Goal: Task Accomplishment & Management: Manage account settings

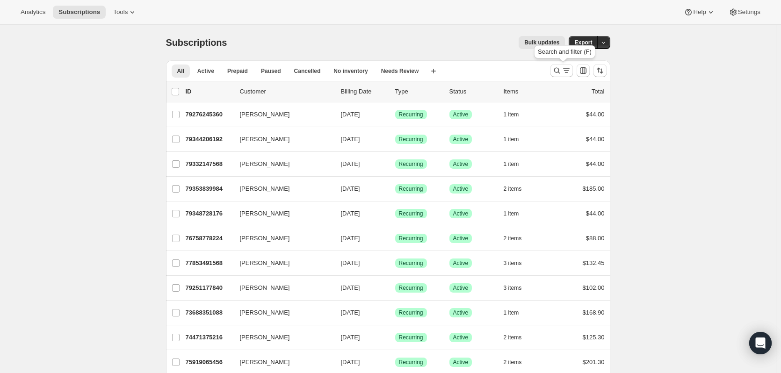
click at [562, 70] on icon "Search and filter results" at bounding box center [556, 70] width 9 height 9
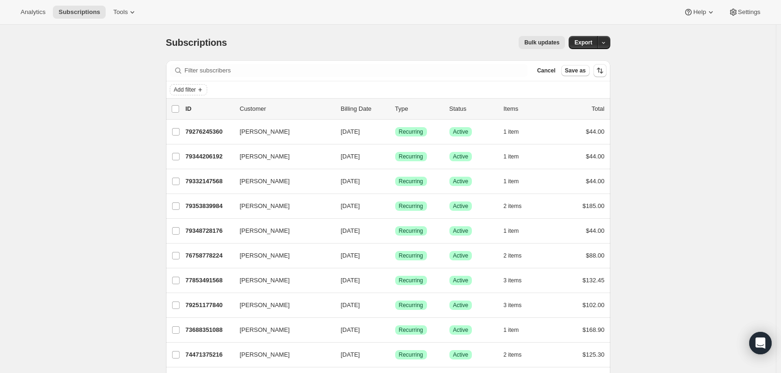
click at [204, 91] on icon "Add filter" at bounding box center [199, 89] width 7 height 7
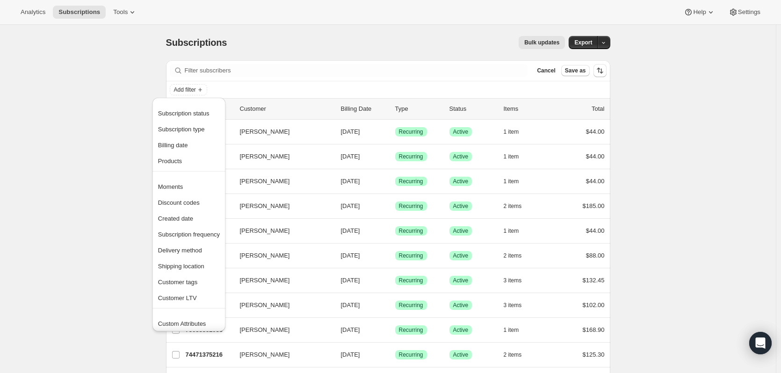
click at [180, 158] on span "Products" at bounding box center [170, 161] width 24 height 7
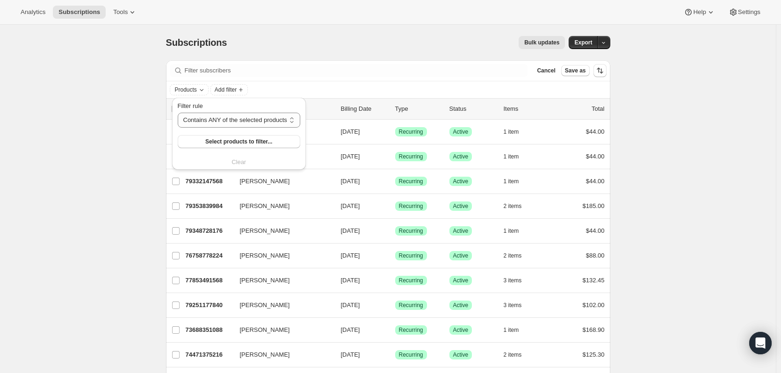
click at [238, 141] on span "Select products to filter..." at bounding box center [238, 141] width 67 height 7
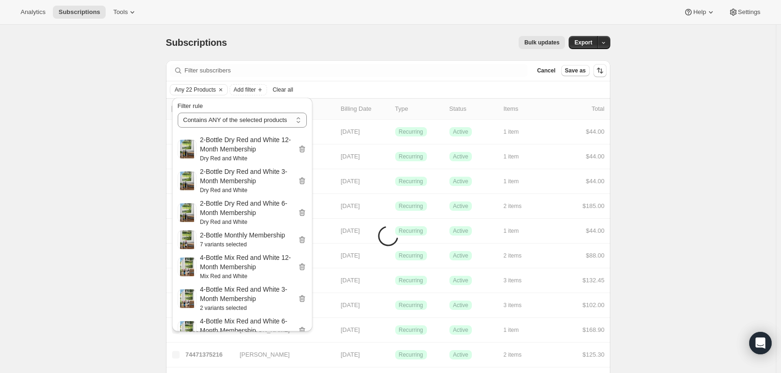
click at [256, 89] on span "Add filter" at bounding box center [245, 89] width 22 height 7
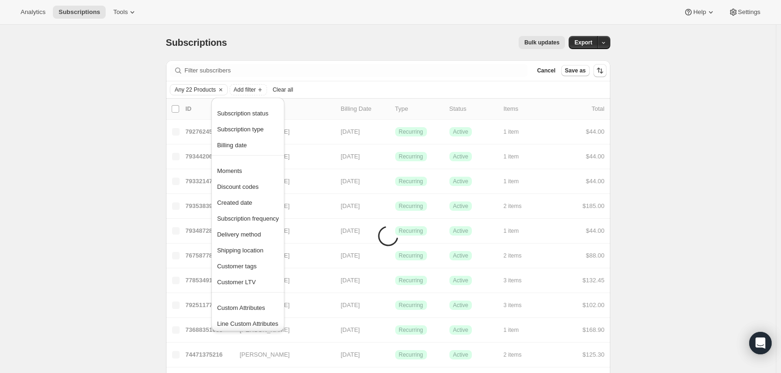
click at [239, 203] on span "Created date" at bounding box center [234, 202] width 35 height 7
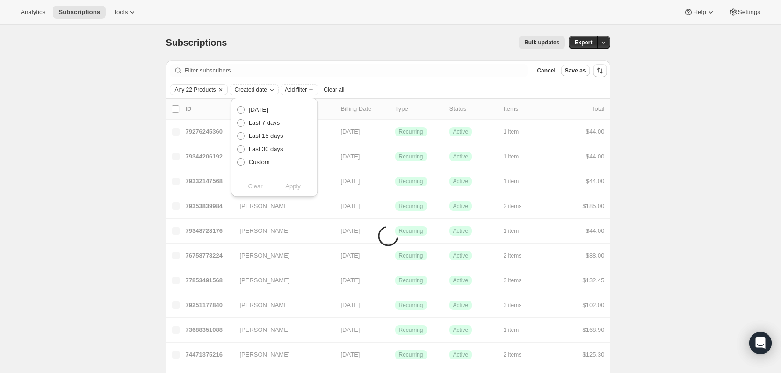
click at [255, 163] on span "Custom" at bounding box center [259, 162] width 21 height 7
click at [238, 159] on input "Custom" at bounding box center [237, 159] width 0 height 0
radio input "true"
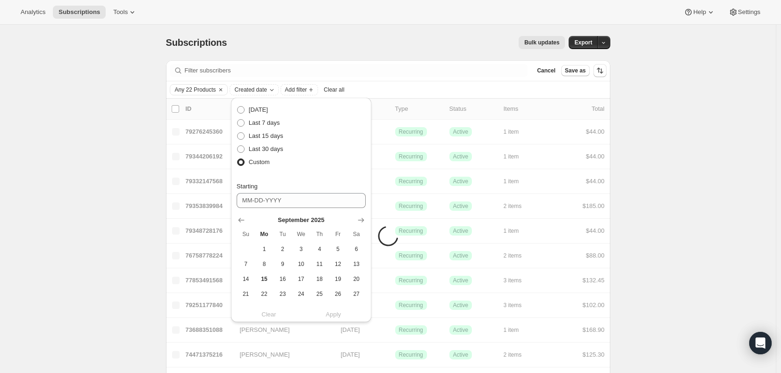
click at [237, 214] on button "Show previous month, August 2025" at bounding box center [241, 220] width 13 height 13
click at [337, 249] on span "1" at bounding box center [338, 249] width 11 height 7
type input "[DATE]"
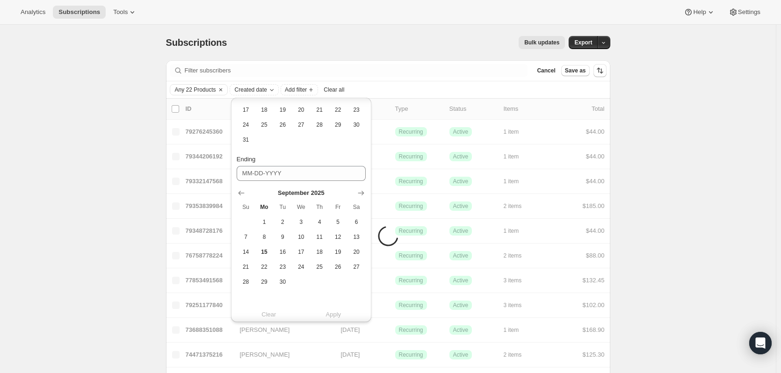
scroll to position [187, 0]
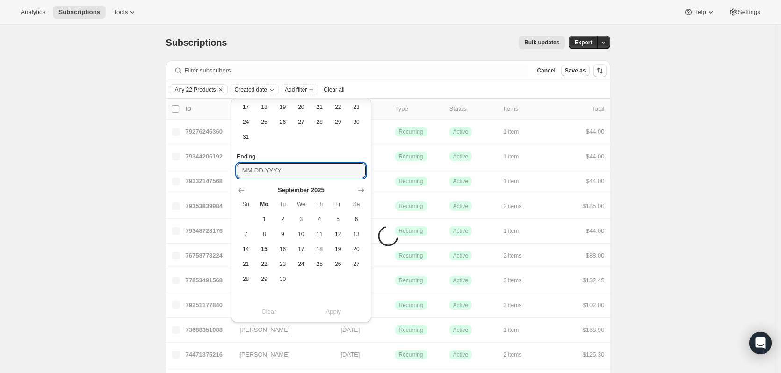
click at [307, 170] on input "Ending" at bounding box center [301, 170] width 129 height 15
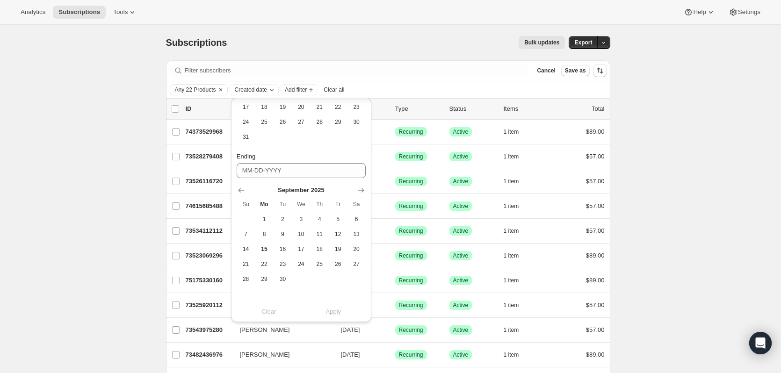
click at [238, 188] on icon "Show previous month, August 2025" at bounding box center [241, 190] width 9 height 9
click at [245, 296] on span "31" at bounding box center [245, 293] width 11 height 7
type input "[DATE]"
click at [339, 315] on span "Apply" at bounding box center [333, 314] width 15 height 9
click at [337, 315] on span "Apply" at bounding box center [333, 314] width 15 height 9
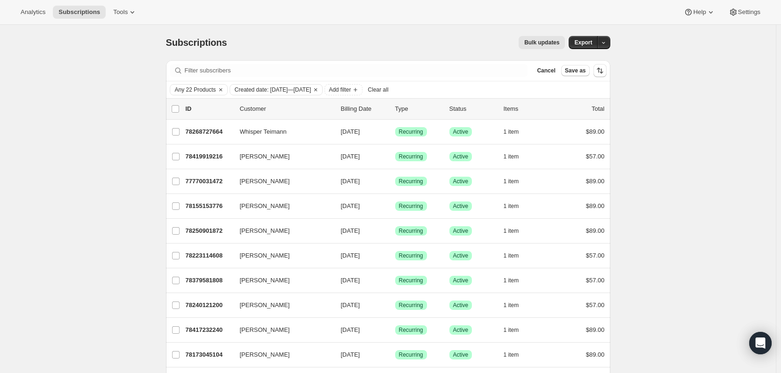
click at [607, 43] on icon "button" at bounding box center [604, 43] width 6 height 6
click at [579, 63] on span "Subscription data" at bounding box center [556, 61] width 47 height 7
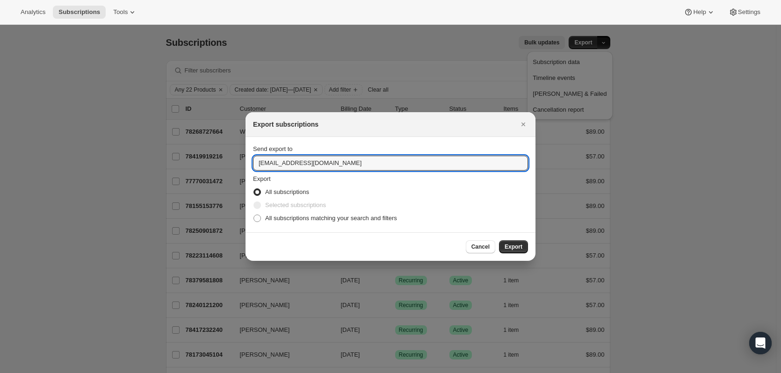
drag, startPoint x: 271, startPoint y: 162, endPoint x: 208, endPoint y: 162, distance: 62.7
type input "[EMAIL_ADDRESS][DOMAIN_NAME]"
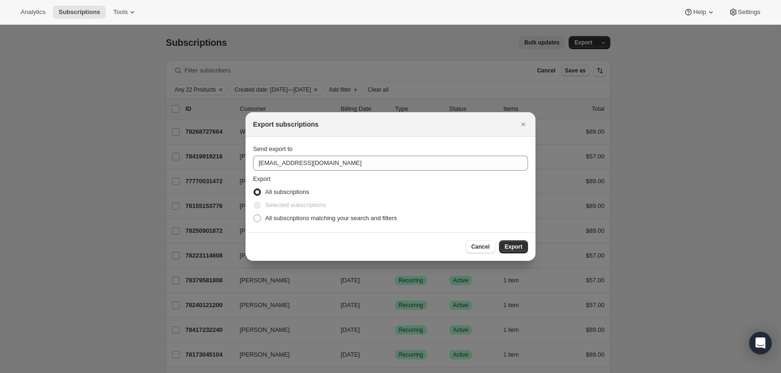
click at [300, 218] on span "All subscriptions matching your search and filters" at bounding box center [331, 218] width 132 height 7
click at [254, 215] on input "All subscriptions matching your search and filters" at bounding box center [253, 215] width 0 height 0
radio input "true"
click at [519, 249] on span "Export" at bounding box center [514, 246] width 18 height 7
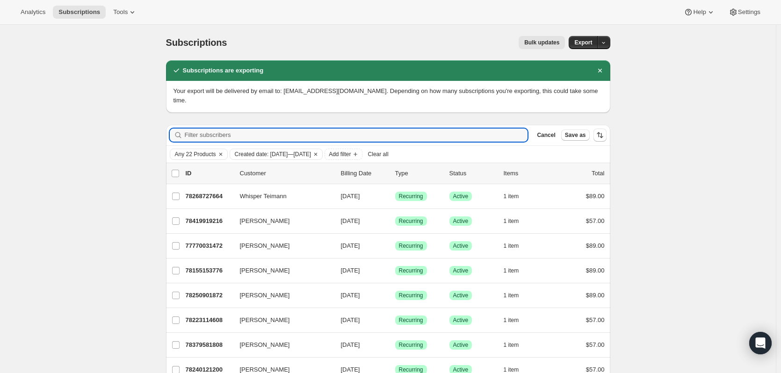
click at [225, 129] on input "Filter subscribers" at bounding box center [356, 135] width 343 height 13
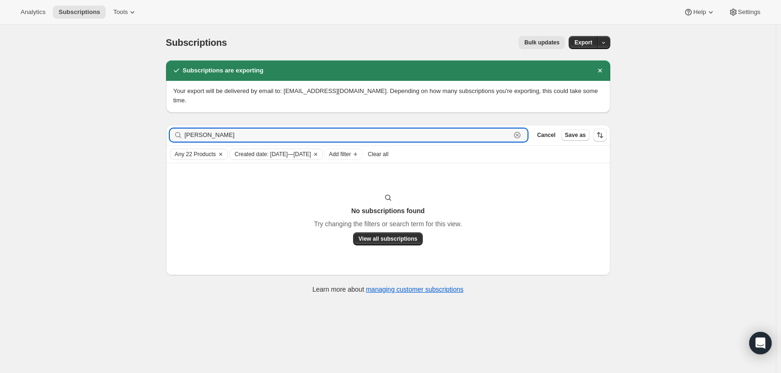
type input "[PERSON_NAME]"
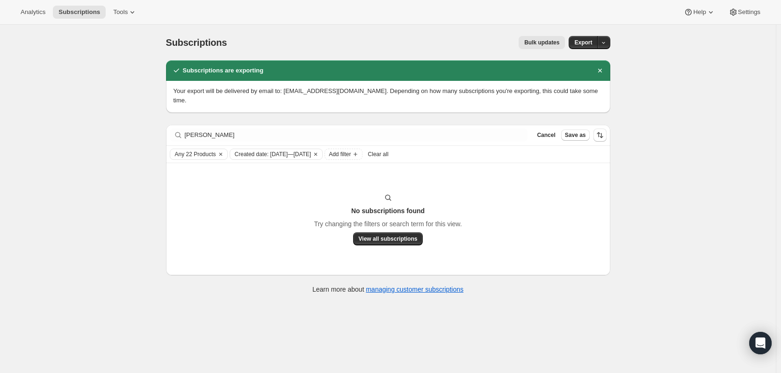
click at [389, 151] on span "Clear all" at bounding box center [378, 154] width 21 height 7
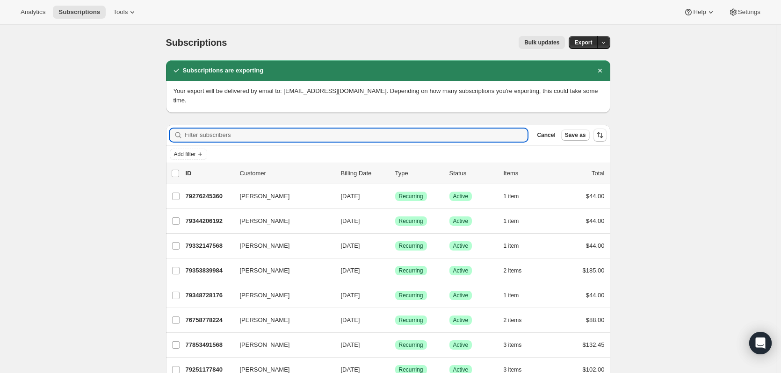
click at [233, 129] on input "Filter subscribers" at bounding box center [356, 135] width 343 height 13
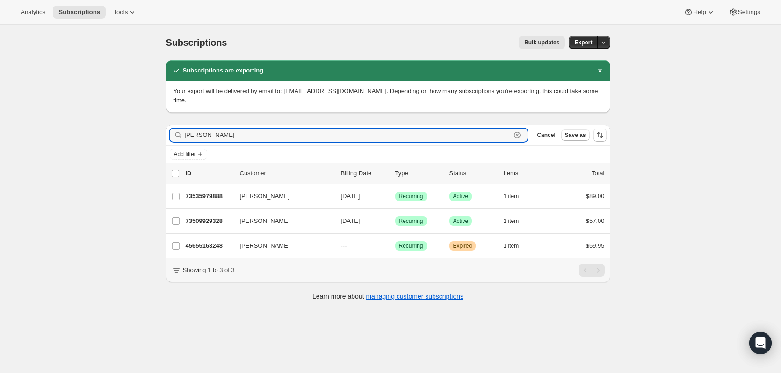
type input "[PERSON_NAME]"
click at [213, 192] on p "73535979888" at bounding box center [209, 196] width 47 height 9
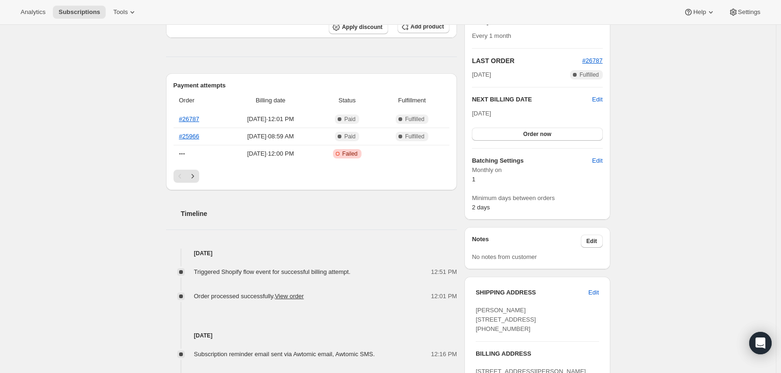
scroll to position [497, 0]
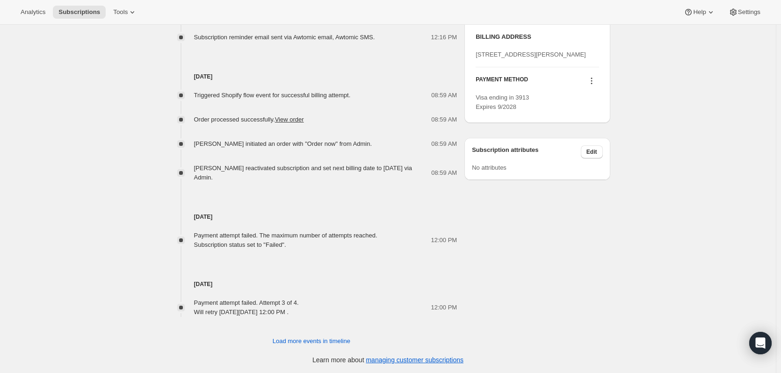
click at [287, 338] on span "Load more events in timeline" at bounding box center [312, 341] width 78 height 9
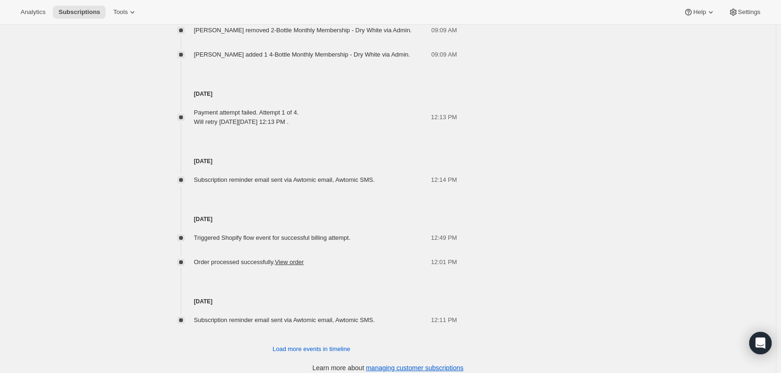
scroll to position [878, 0]
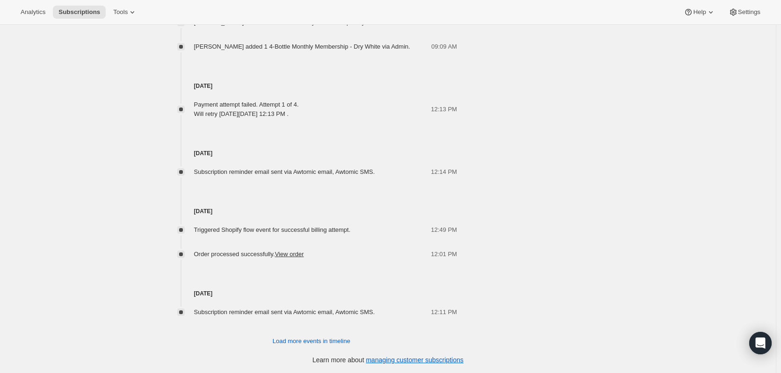
click at [329, 342] on span "Load more events in timeline" at bounding box center [312, 341] width 78 height 9
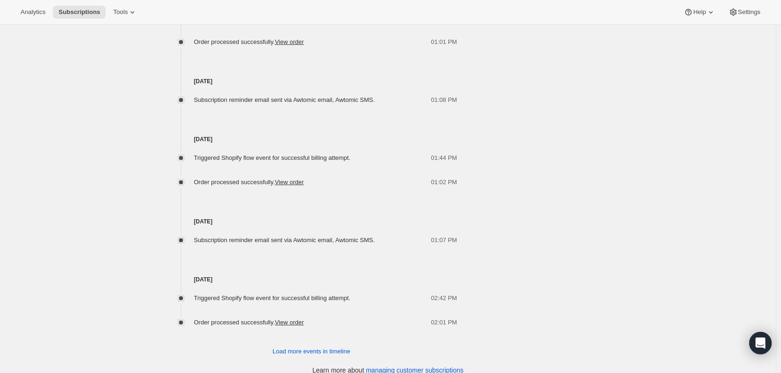
scroll to position [1241, 0]
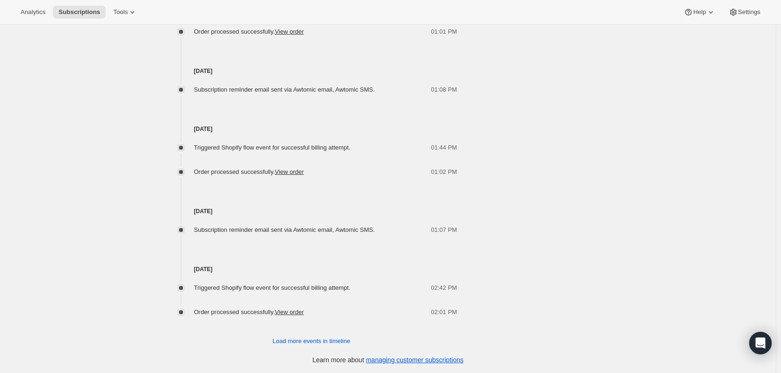
click at [327, 341] on span "Load more events in timeline" at bounding box center [312, 341] width 78 height 9
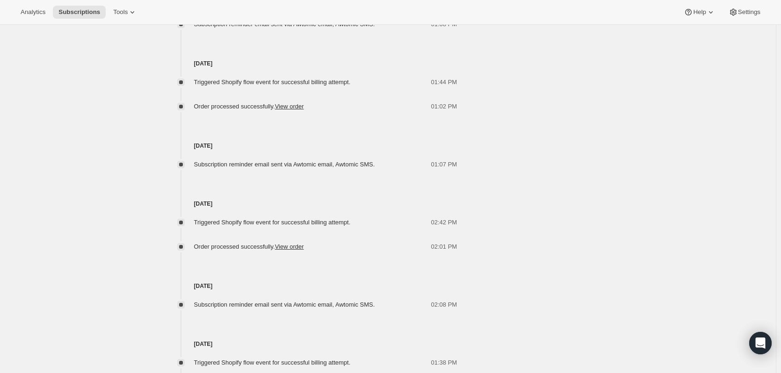
scroll to position [1580, 0]
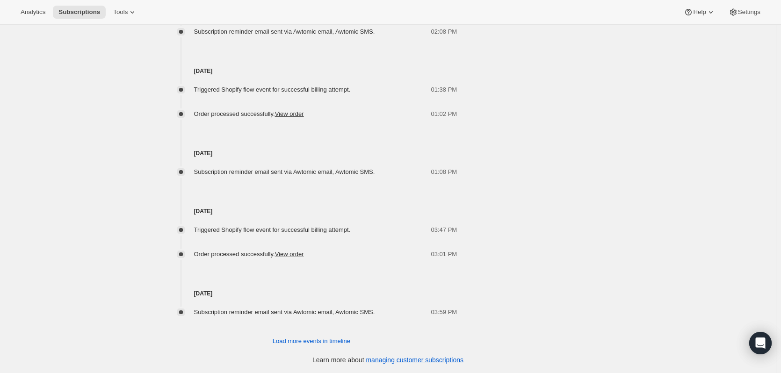
click at [322, 341] on span "Load more events in timeline" at bounding box center [312, 341] width 78 height 9
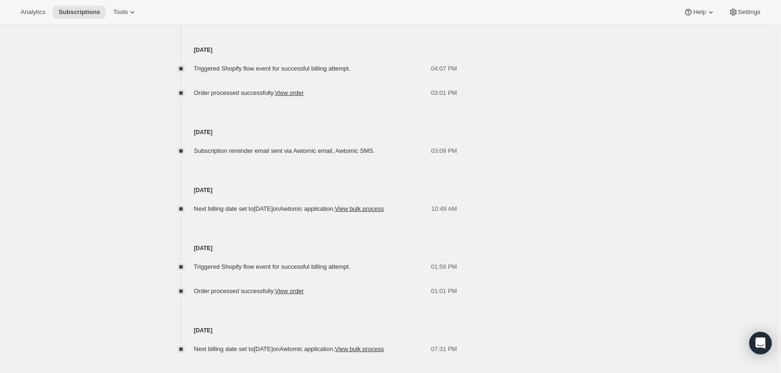
scroll to position [1937, 0]
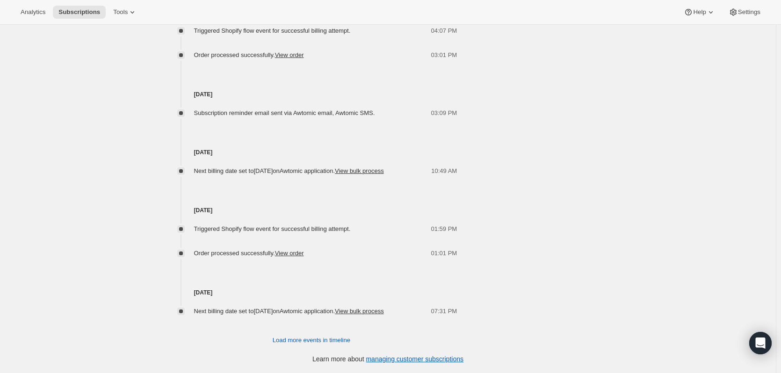
click at [340, 339] on span "Load more events in timeline" at bounding box center [312, 340] width 78 height 9
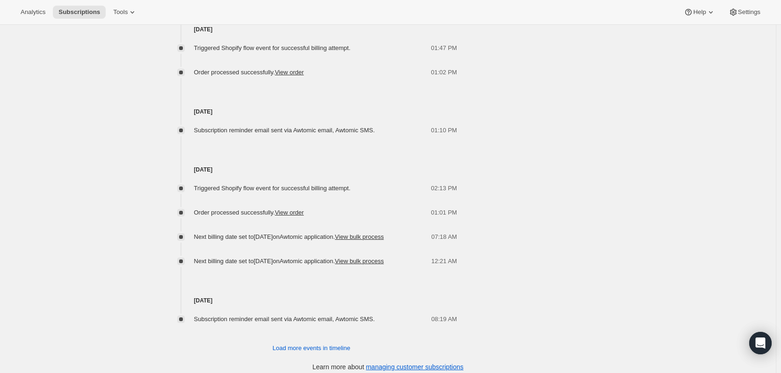
scroll to position [2343, 0]
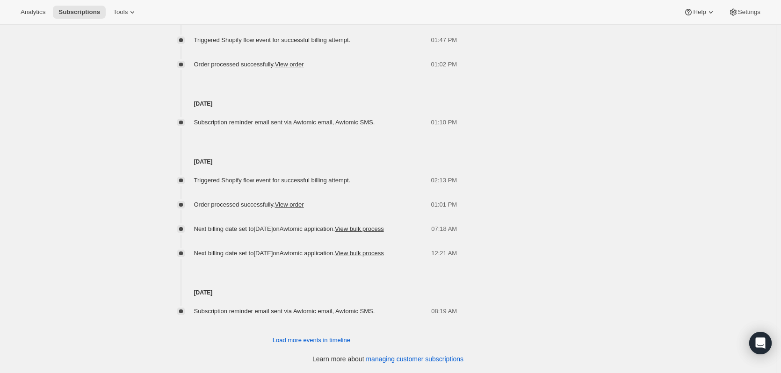
click at [312, 341] on span "Load more events in timeline" at bounding box center [312, 340] width 78 height 9
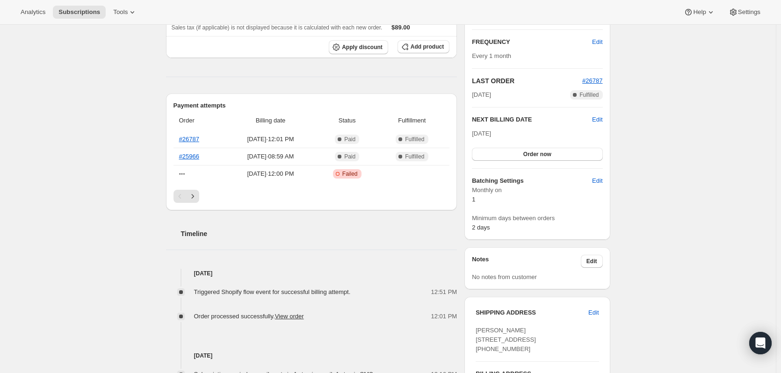
scroll to position [163, 0]
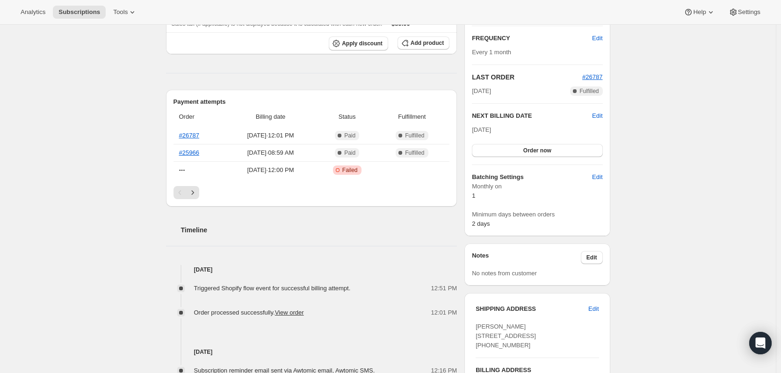
click at [196, 191] on icon "Next" at bounding box center [192, 192] width 9 height 9
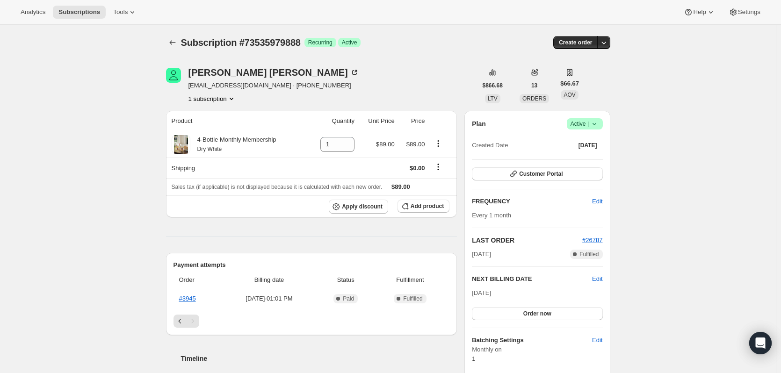
scroll to position [23, 0]
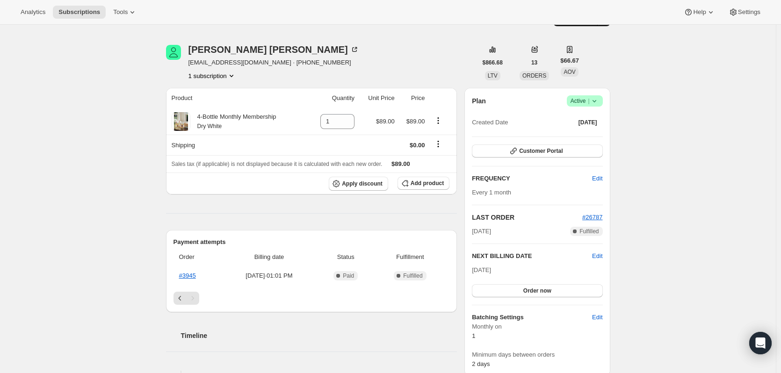
drag, startPoint x: 564, startPoint y: 123, endPoint x: 606, endPoint y: 122, distance: 42.1
click at [606, 122] on div "Plan Success Active | Created Date [DATE] Customer Portal FREQUENCY Edit Every …" at bounding box center [536, 232] width 145 height 289
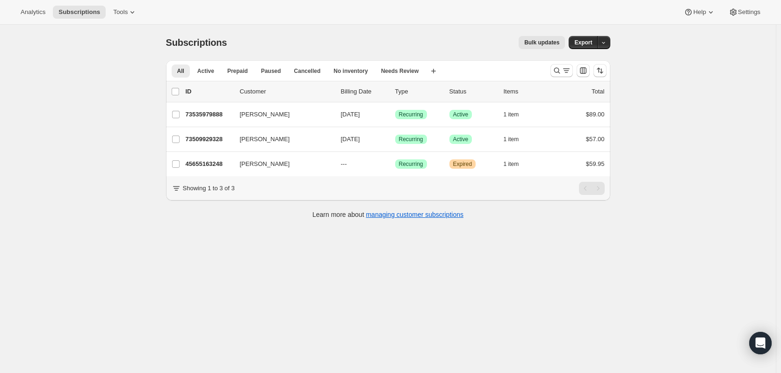
click at [558, 67] on icon "Search and filter results" at bounding box center [556, 70] width 9 height 9
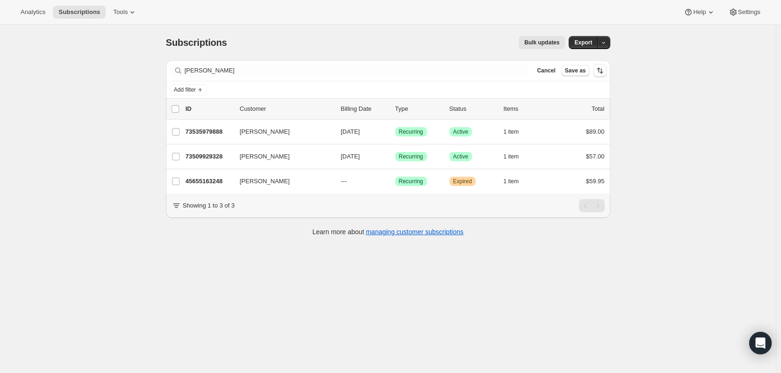
drag, startPoint x: 229, startPoint y: 77, endPoint x: 223, endPoint y: 70, distance: 9.0
click at [223, 75] on div "Filter subscribers bethany Clear Cancel Save as" at bounding box center [388, 70] width 444 height 21
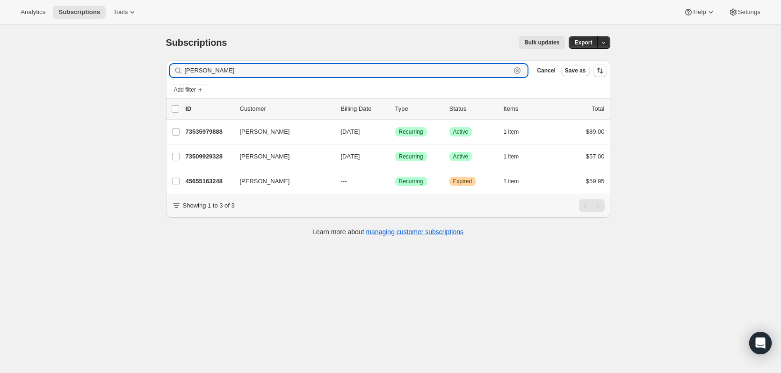
drag, startPoint x: 224, startPoint y: 68, endPoint x: 167, endPoint y: 68, distance: 57.1
click at [167, 68] on div "Filter subscribers bethany Clear Cancel Save as Add filter 0 selected Update ne…" at bounding box center [385, 149] width 452 height 193
paste input "Darci Zoellner"
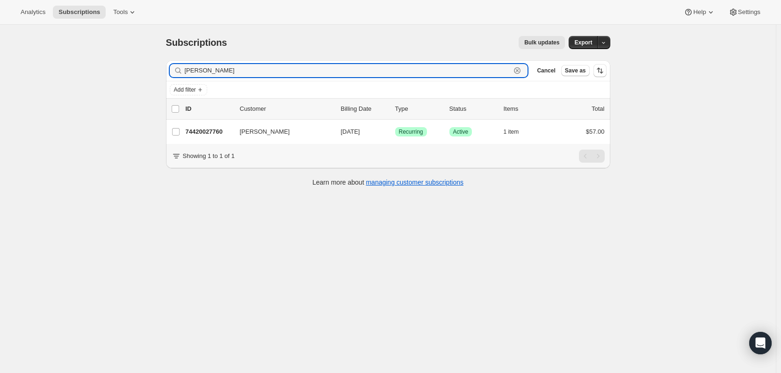
type input "Darci Zoellner"
click at [211, 132] on p "74420027760" at bounding box center [209, 131] width 47 height 9
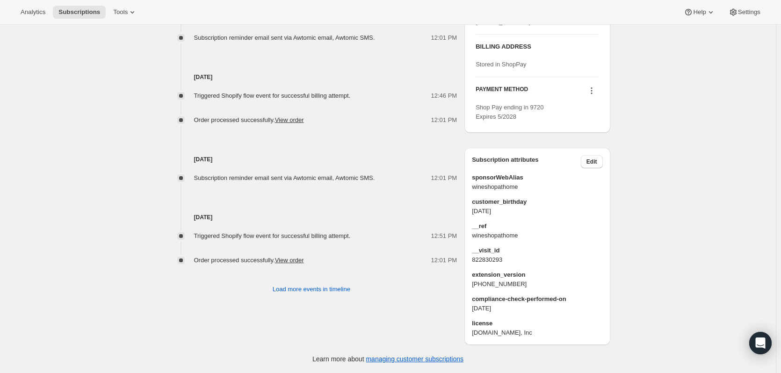
scroll to position [523, 0]
click at [326, 285] on span "Load more events in timeline" at bounding box center [312, 289] width 78 height 9
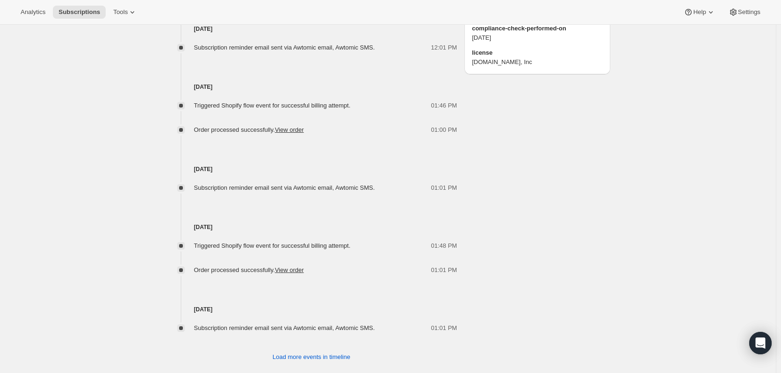
scroll to position [783, 0]
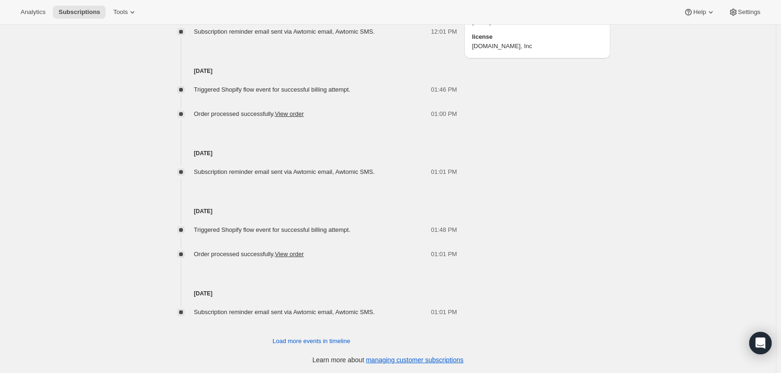
click at [291, 341] on span "Load more events in timeline" at bounding box center [312, 341] width 78 height 9
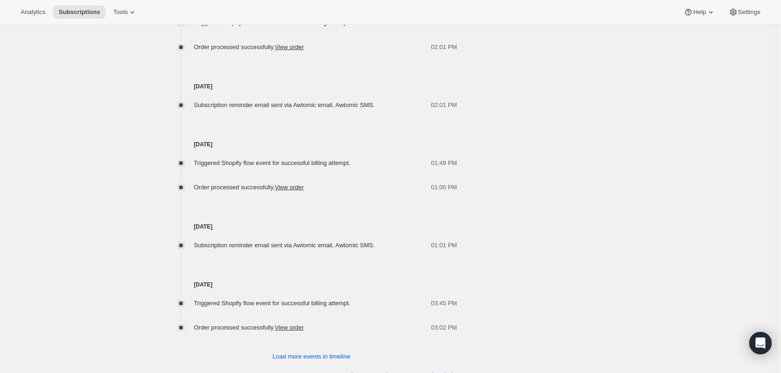
scroll to position [1146, 0]
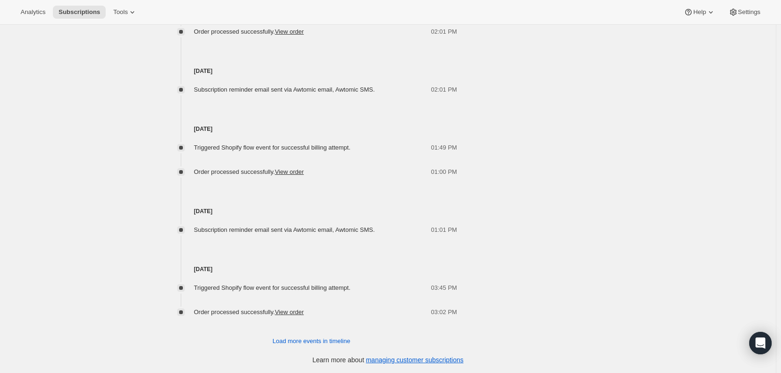
click at [328, 340] on span "Load more events in timeline" at bounding box center [312, 341] width 78 height 9
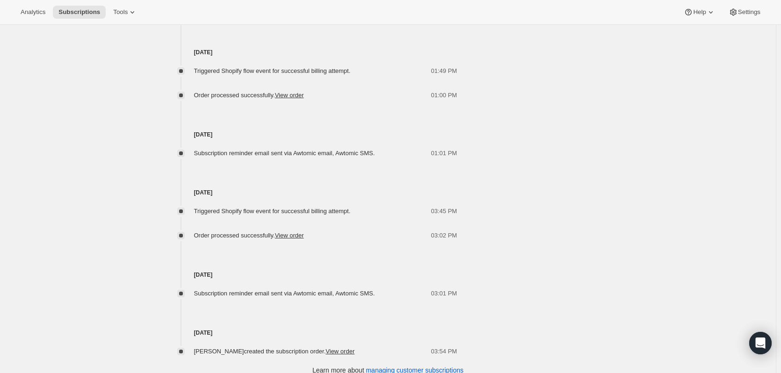
scroll to position [1233, 0]
